Goal: Information Seeking & Learning: Learn about a topic

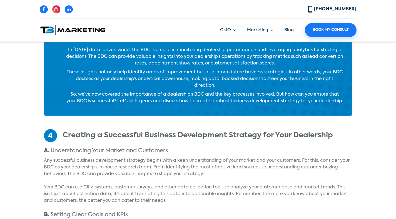
scroll to position [897, 0]
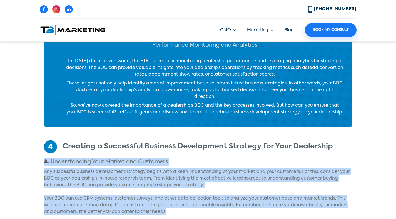
drag, startPoint x: 22, startPoint y: 58, endPoint x: 70, endPoint y: 107, distance: 69.0
copy div "A. Understanding Your Market and Customers Any successful business development …"
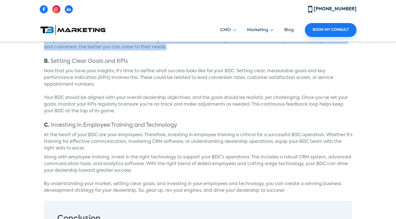
scroll to position [1066, 0]
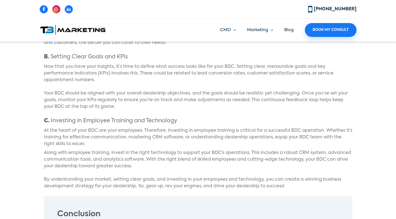
drag, startPoint x: 44, startPoint y: 96, endPoint x: 189, endPoint y: 190, distance: 172.1
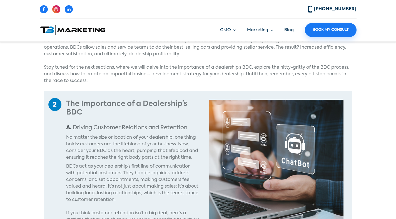
scroll to position [386, 0]
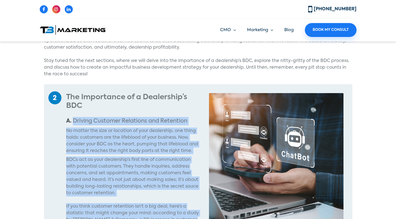
drag, startPoint x: 51, startPoint y: 64, endPoint x: 175, endPoint y: 169, distance: 162.6
click at [175, 169] on div "The Importance of a Dealership’s BDC A. Driving Customer Relations and Retentio…" at bounding box center [133, 171] width 143 height 157
click at [156, 203] on p "If you think customer retention isn’t a big deal, here’s a statistic that might…" at bounding box center [133, 223] width 134 height 40
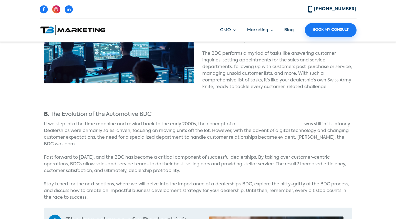
scroll to position [222, 0]
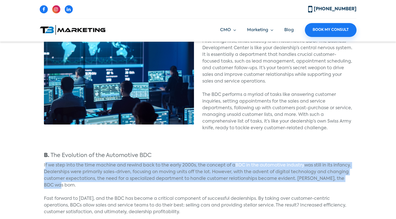
drag, startPoint x: 24, startPoint y: 131, endPoint x: 63, endPoint y: 151, distance: 44.1
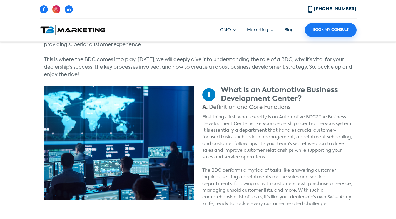
scroll to position [142, 0]
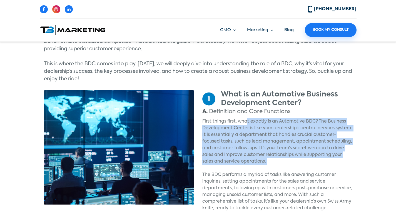
drag, startPoint x: 247, startPoint y: 86, endPoint x: 294, endPoint y: 130, distance: 64.7
click at [293, 129] on div "What is an Automotive Business Development Center? A. Definition and Core Funct…" at bounding box center [277, 154] width 158 height 128
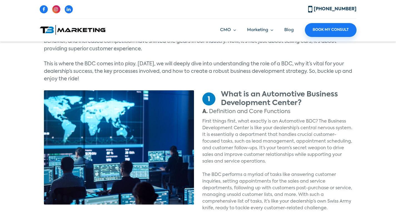
click at [297, 171] on p "The BDC performs a myriad of tasks like answering customer inquiries, setting a…" at bounding box center [277, 191] width 150 height 40
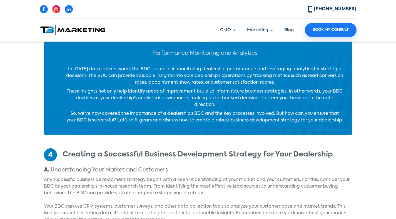
scroll to position [893, 0]
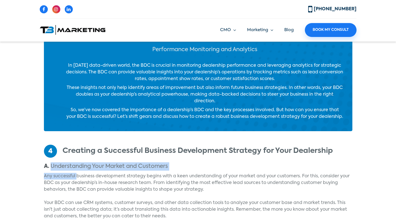
drag, startPoint x: 29, startPoint y: 62, endPoint x: 66, endPoint y: 81, distance: 41.5
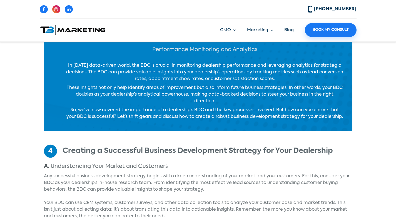
click at [68, 173] on p "Any successful business development strategy begins with a keen understanding o…" at bounding box center [198, 183] width 308 height 20
click at [44, 162] on p "A. Understanding Your Market and Customers" at bounding box center [198, 166] width 308 height 8
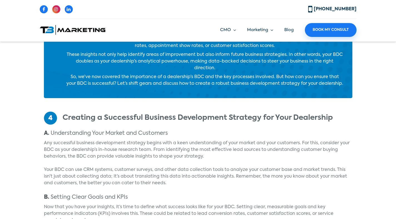
scroll to position [929, 0]
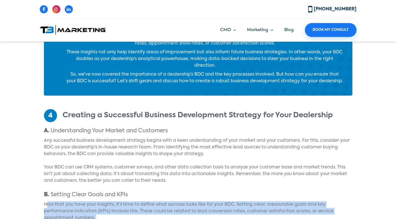
drag, startPoint x: 25, startPoint y: 100, endPoint x: 122, endPoint y: 115, distance: 97.7
